Goal: Information Seeking & Learning: Learn about a topic

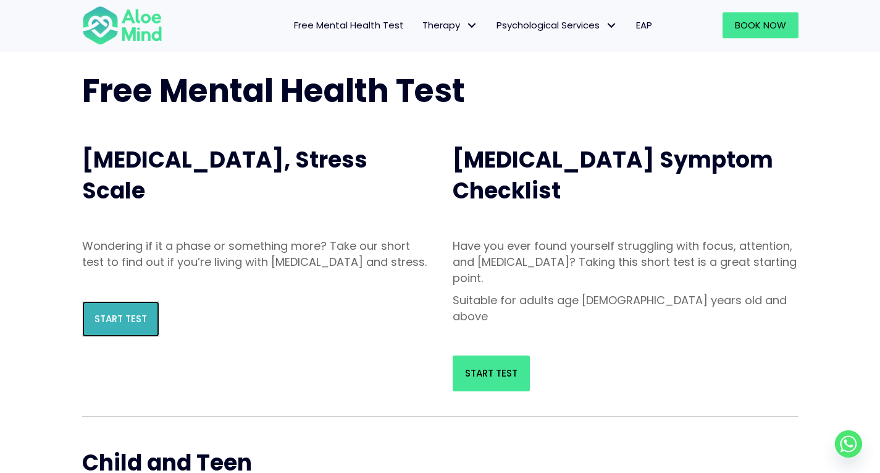
click at [143, 325] on span "Start Test" at bounding box center [121, 318] width 53 height 13
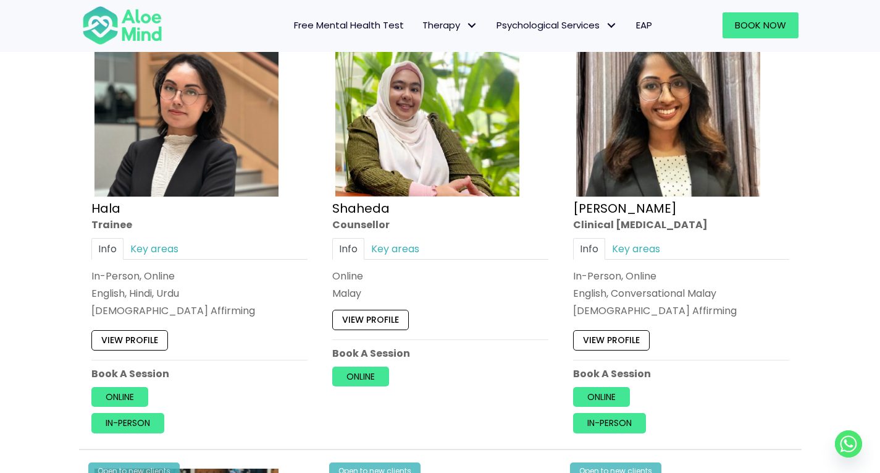
scroll to position [1174, 0]
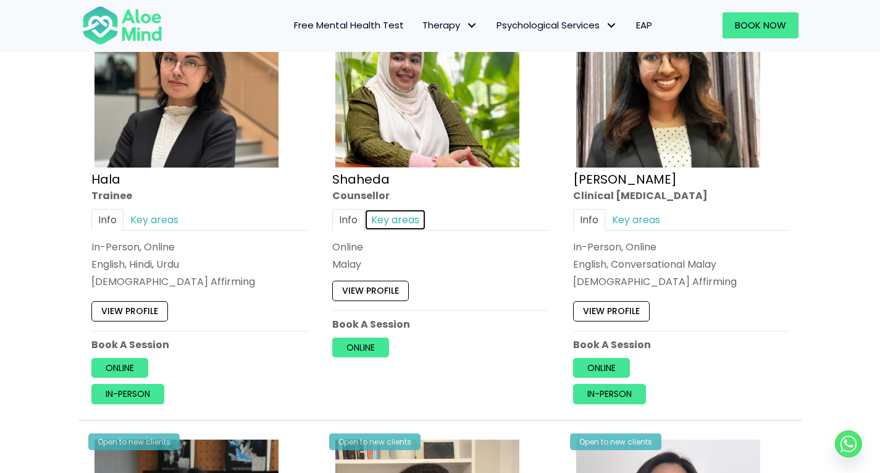
click at [386, 224] on link "Key areas" at bounding box center [396, 220] width 62 height 22
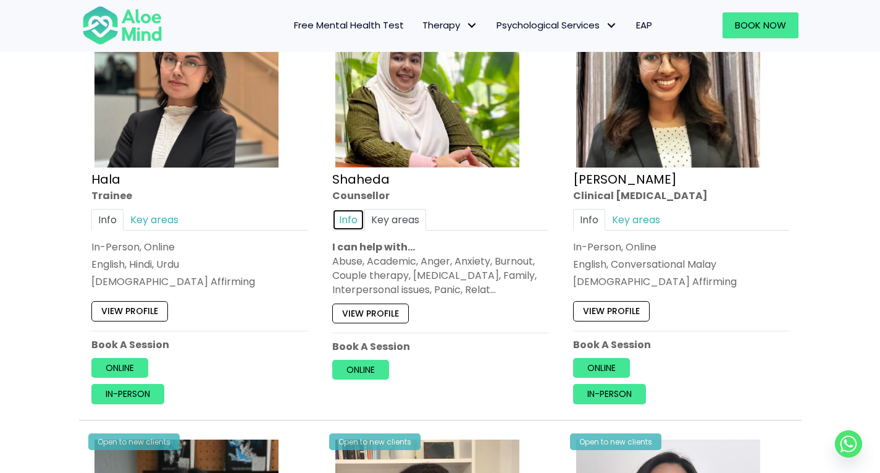
click at [359, 222] on link "Info" at bounding box center [348, 220] width 32 height 22
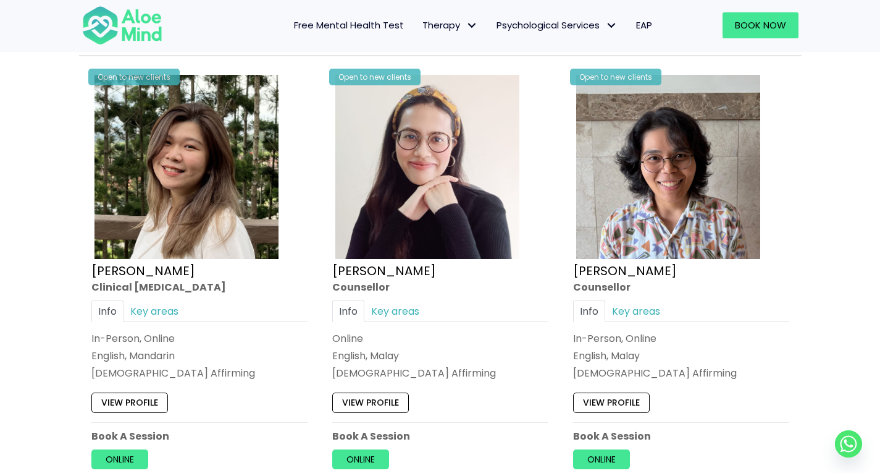
scroll to position [2966, 0]
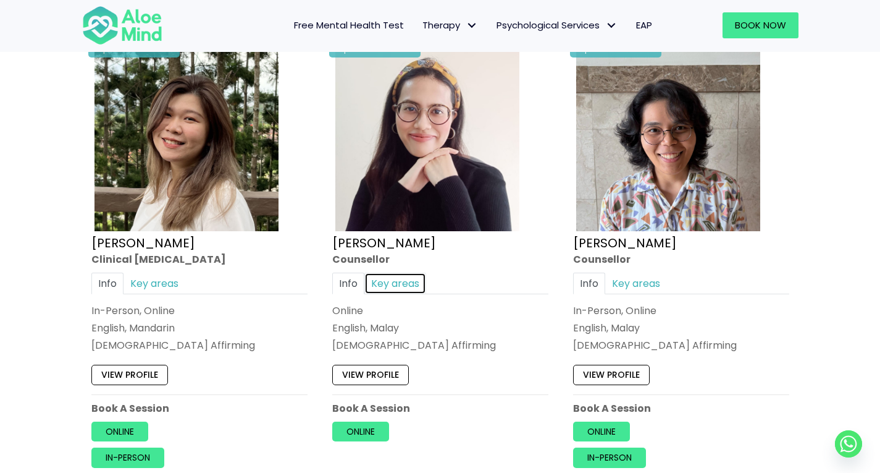
click at [408, 282] on link "Key areas" at bounding box center [396, 283] width 62 height 22
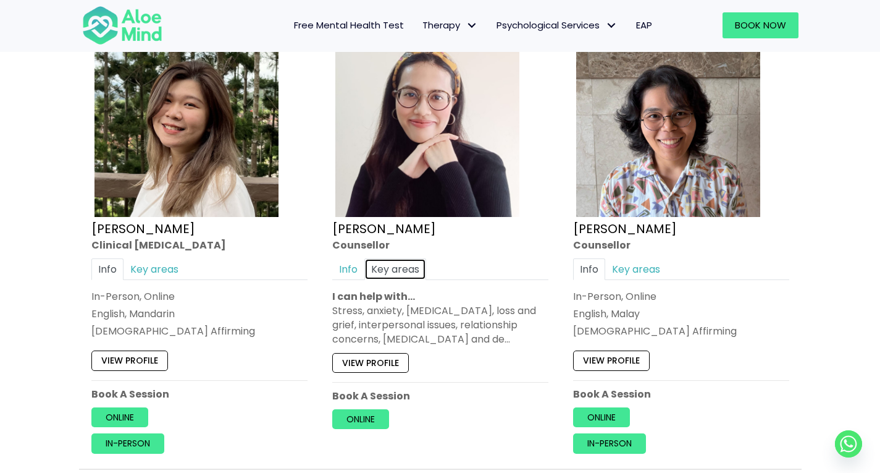
scroll to position [2963, 0]
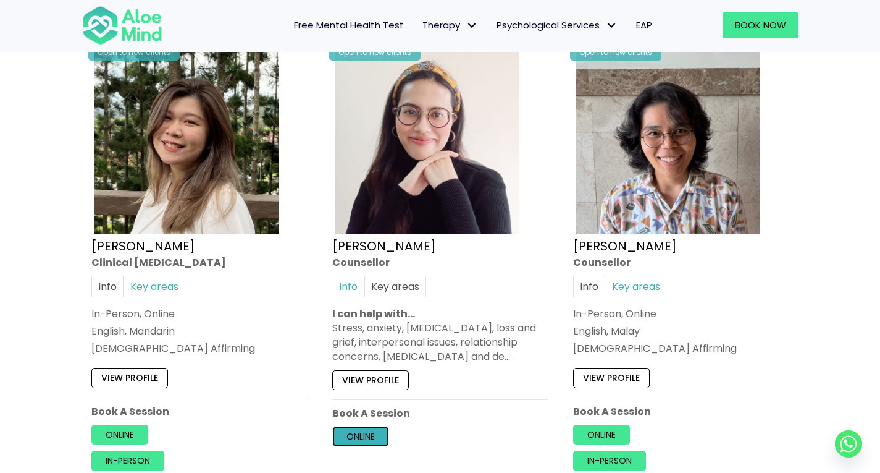
click at [350, 437] on link "Online" at bounding box center [360, 436] width 57 height 20
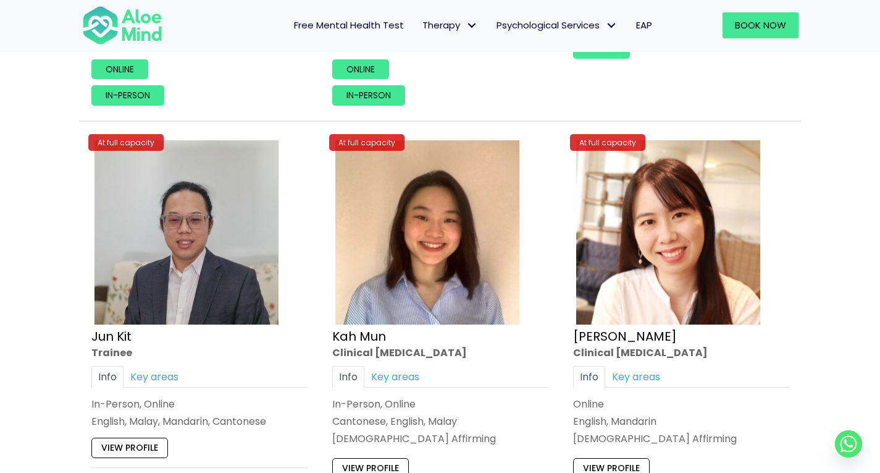
scroll to position [4260, 0]
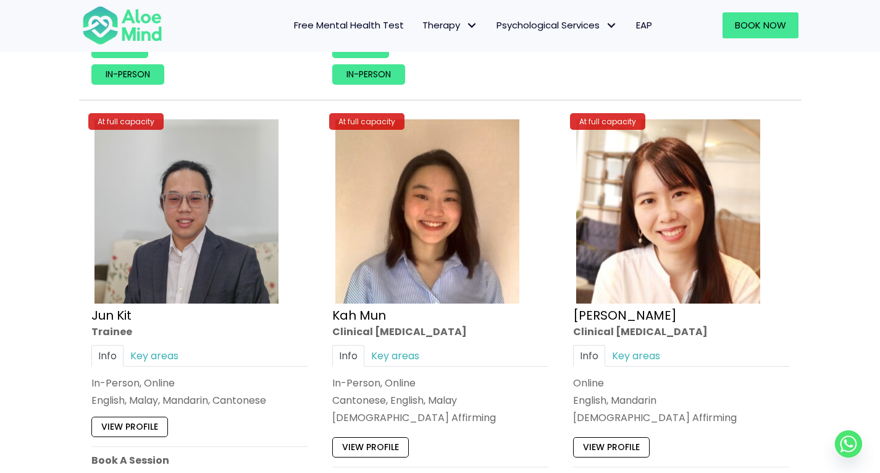
click at [354, 26] on span "Free Mental Health Test" at bounding box center [349, 25] width 110 height 13
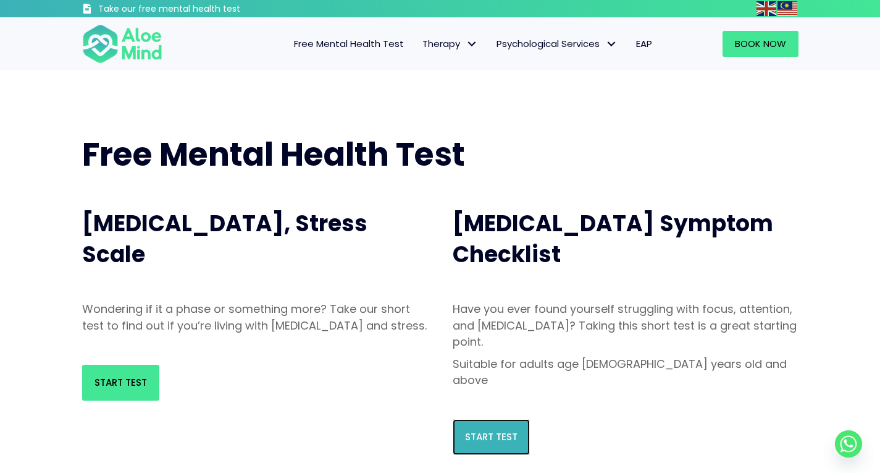
click at [486, 430] on span "Start Test" at bounding box center [491, 436] width 53 height 13
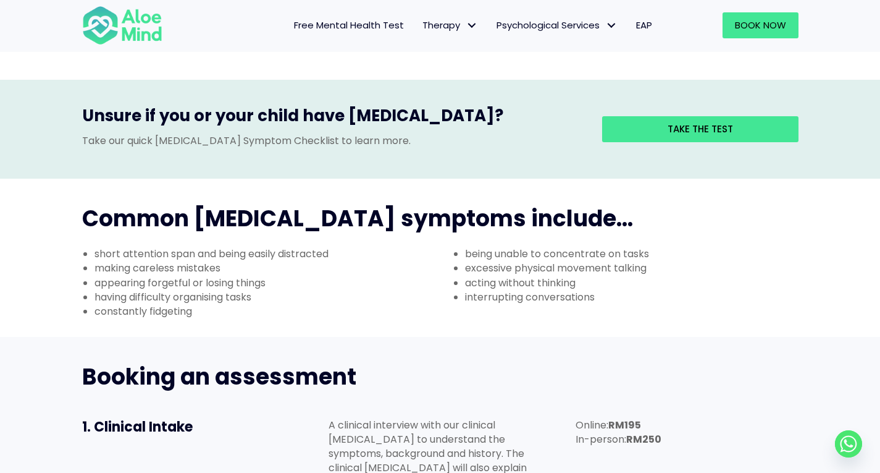
scroll to position [371, 0]
